Goal: Transaction & Acquisition: Purchase product/service

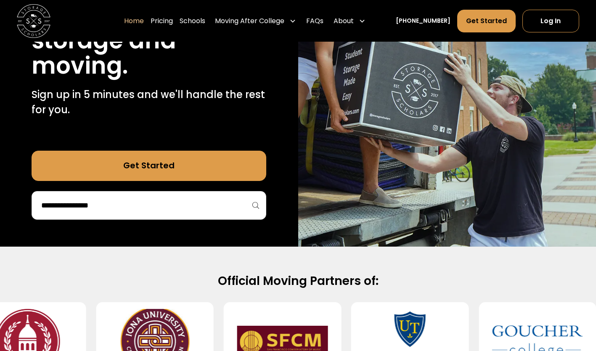
click at [209, 201] on input "search" at bounding box center [148, 205] width 217 height 14
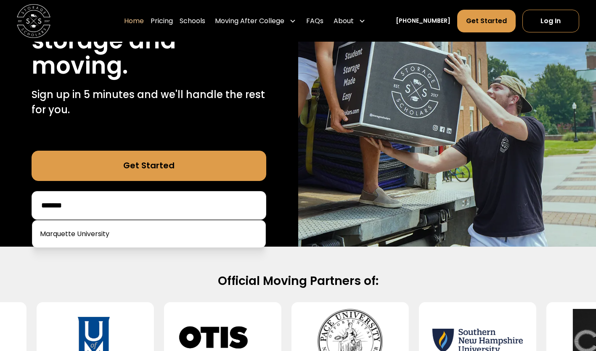
type input "*******"
click at [198, 232] on link at bounding box center [149, 234] width 226 height 19
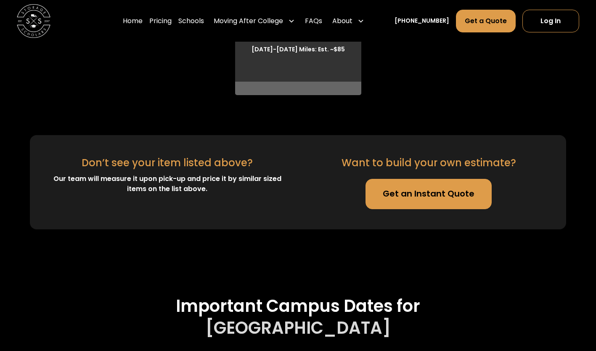
scroll to position [2512, 0]
